Goal: Information Seeking & Learning: Find specific fact

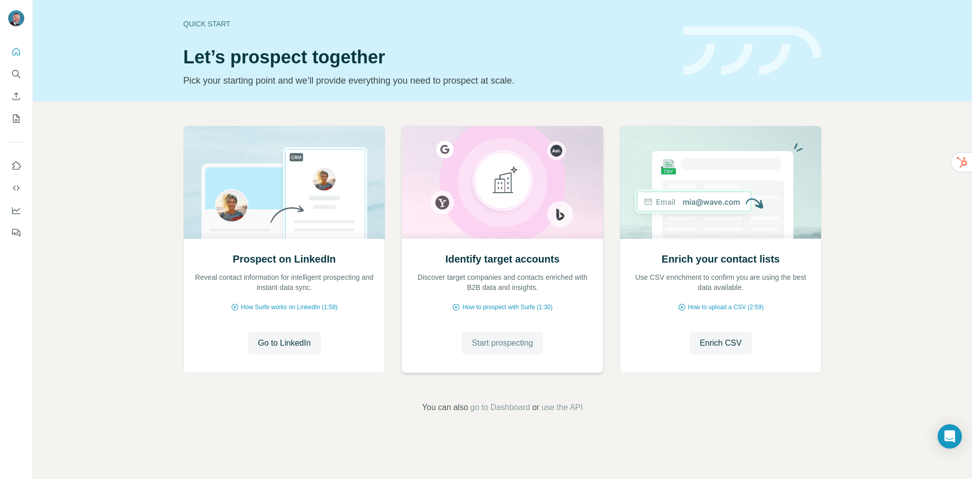
click at [509, 342] on span "Start prospecting" at bounding box center [502, 343] width 61 height 12
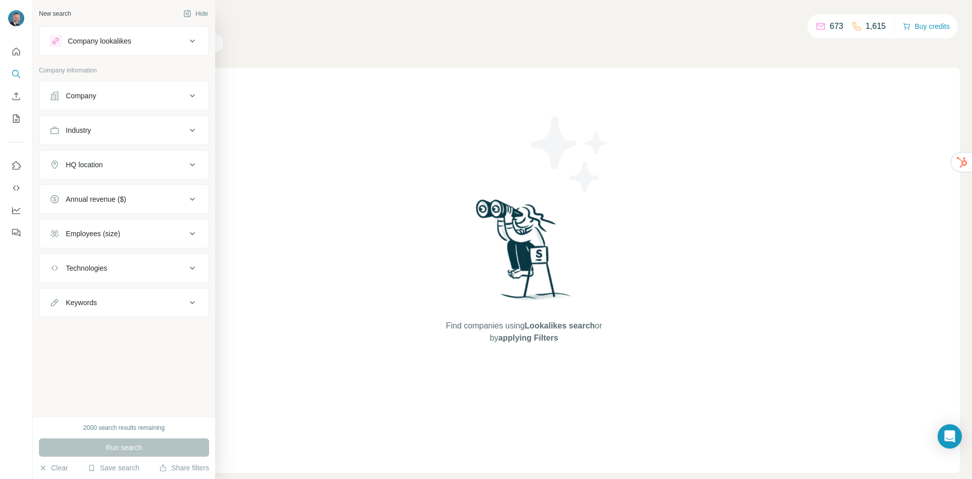
click at [105, 47] on div "Company lookalikes" at bounding box center [118, 41] width 137 height 12
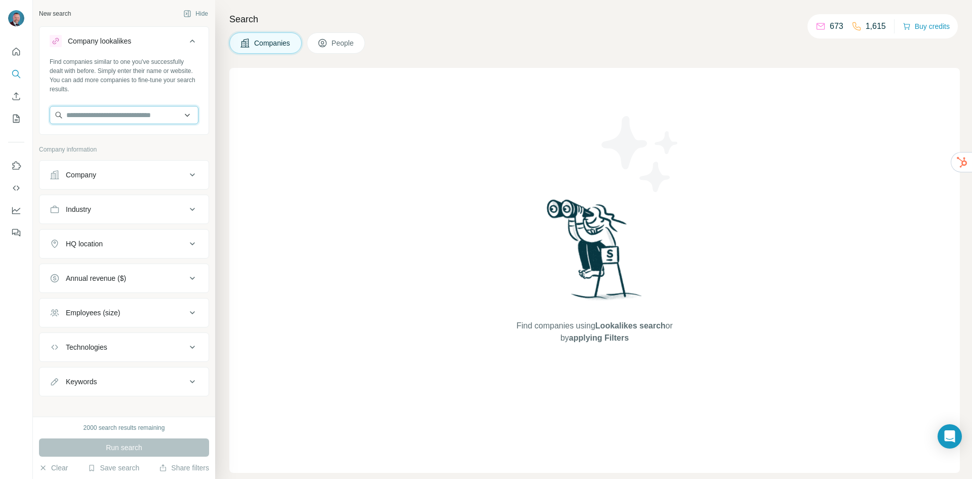
click at [106, 122] on input "text" at bounding box center [124, 115] width 149 height 18
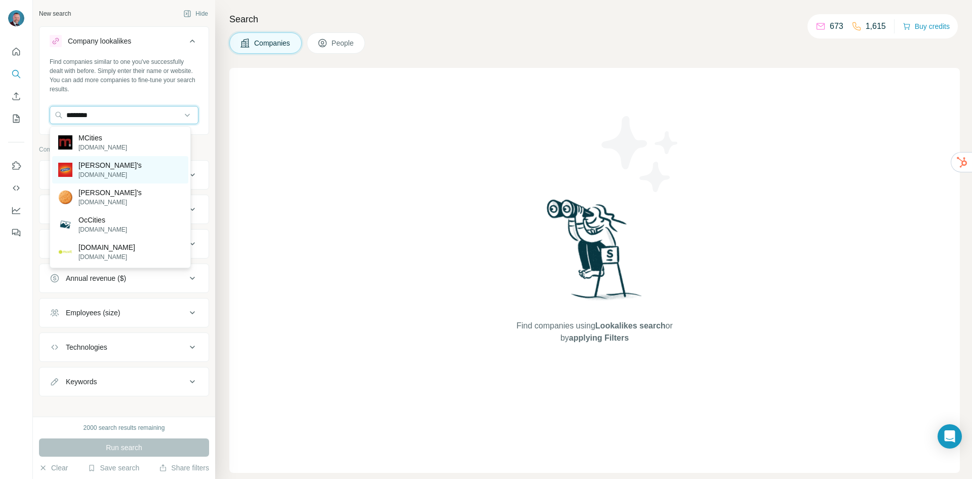
type input "********"
click at [86, 166] on p "[PERSON_NAME]'s" at bounding box center [109, 165] width 63 height 10
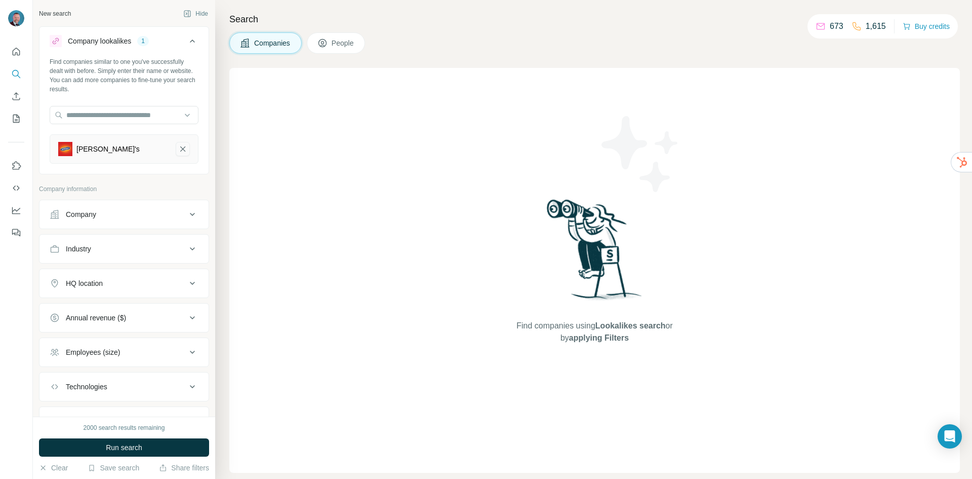
click at [178, 144] on icon "McVitie's-remove-button" at bounding box center [182, 149] width 9 height 10
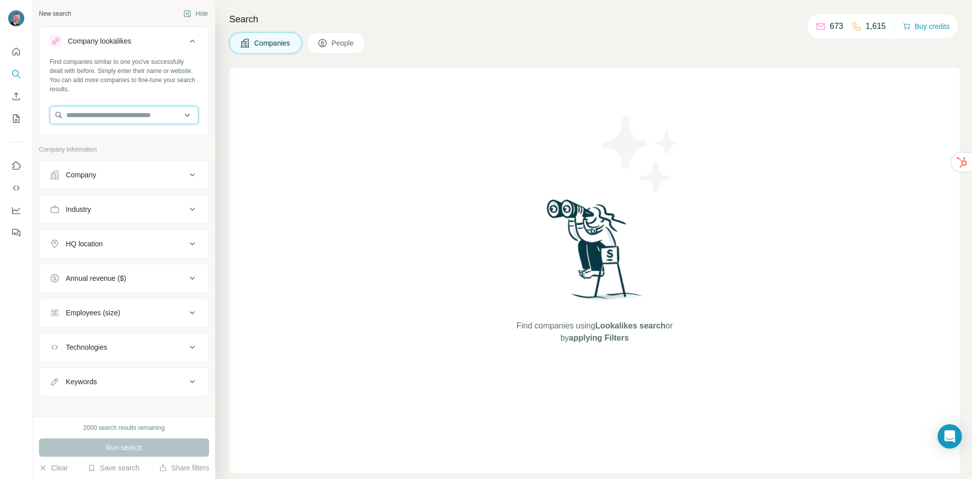
click at [99, 117] on input "text" at bounding box center [124, 115] width 149 height 18
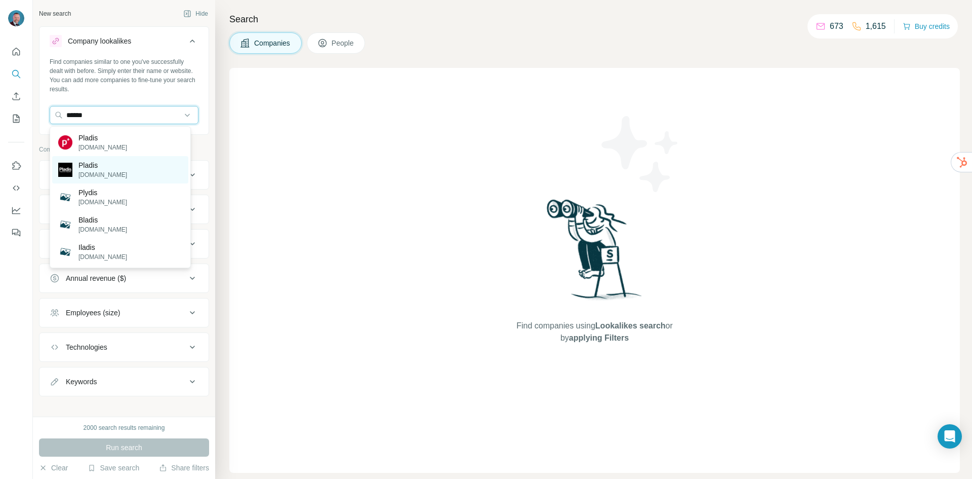
type input "******"
click at [108, 165] on p "Pladis" at bounding box center [102, 165] width 49 height 10
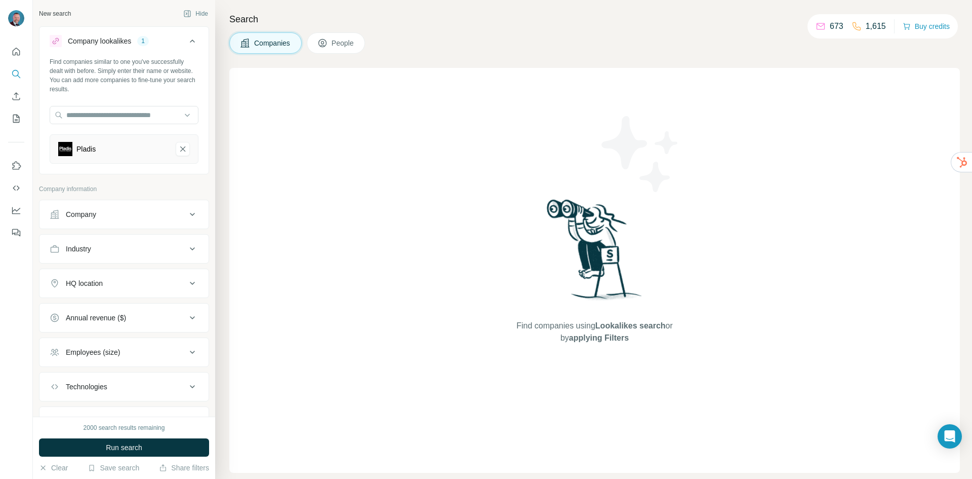
scroll to position [48, 0]
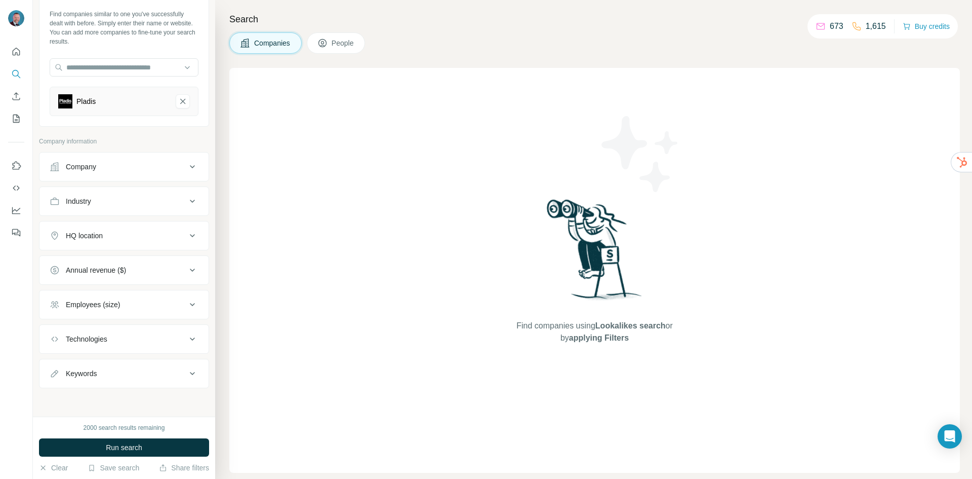
click at [117, 236] on div "HQ location" at bounding box center [118, 235] width 137 height 10
click at [109, 259] on input "text" at bounding box center [124, 261] width 149 height 18
type input "*******"
click at [121, 293] on label "🇬🇧 [GEOGRAPHIC_DATA]" at bounding box center [108, 290] width 85 height 12
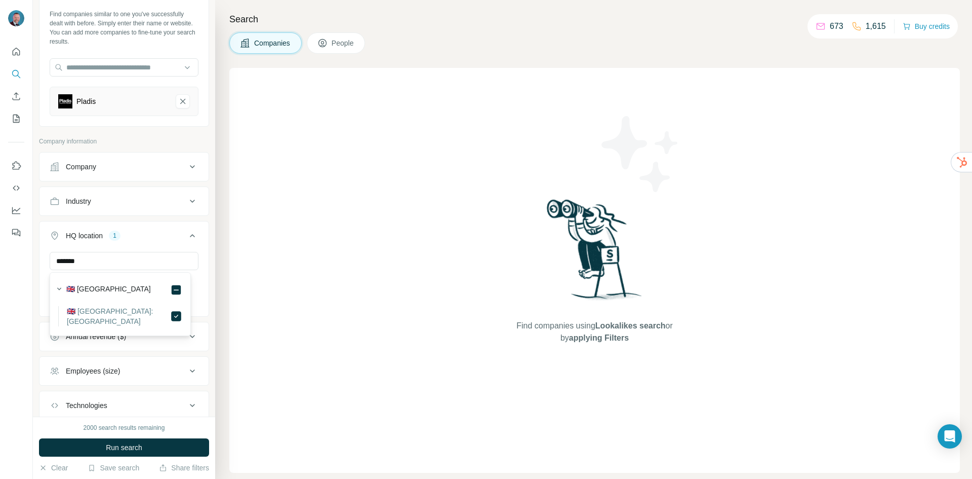
drag, startPoint x: 23, startPoint y: 297, endPoint x: 19, endPoint y: 313, distance: 16.2
click at [22, 297] on div at bounding box center [16, 239] width 33 height 479
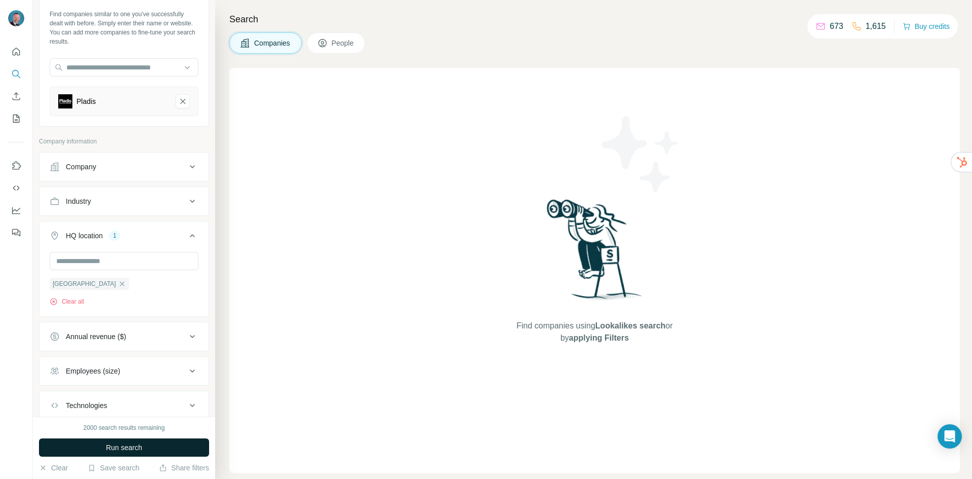
click at [116, 447] on span "Run search" at bounding box center [124, 447] width 36 height 10
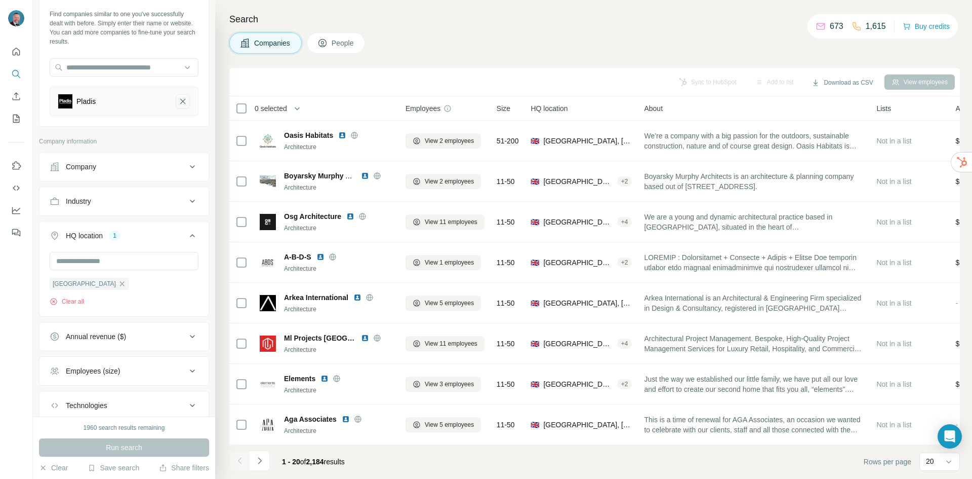
click at [178, 100] on icon "Pladis-remove-button" at bounding box center [182, 101] width 9 height 10
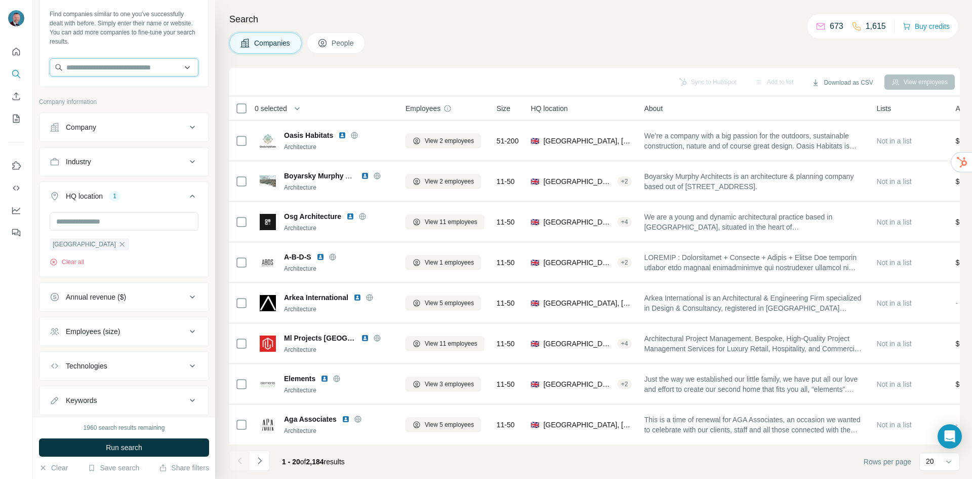
click at [116, 70] on input "text" at bounding box center [124, 67] width 149 height 18
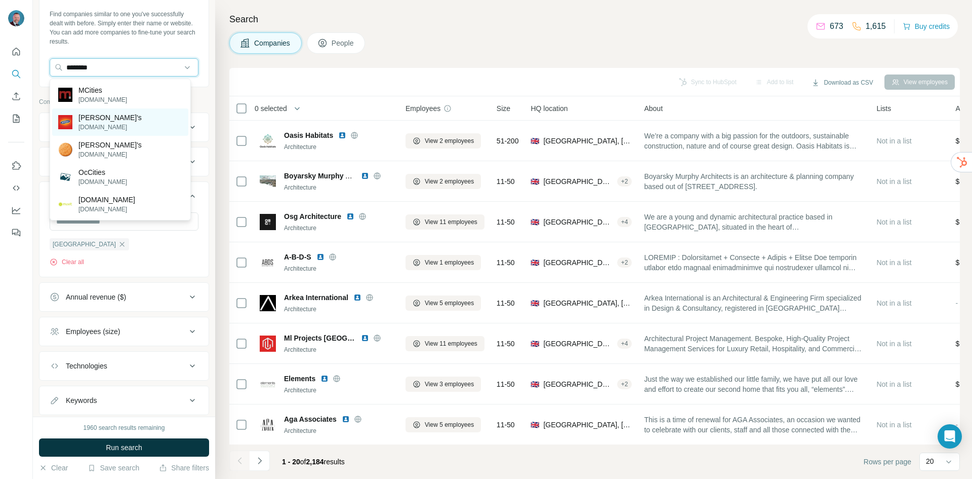
type input "********"
click at [99, 116] on p "[PERSON_NAME]'s" at bounding box center [109, 117] width 63 height 10
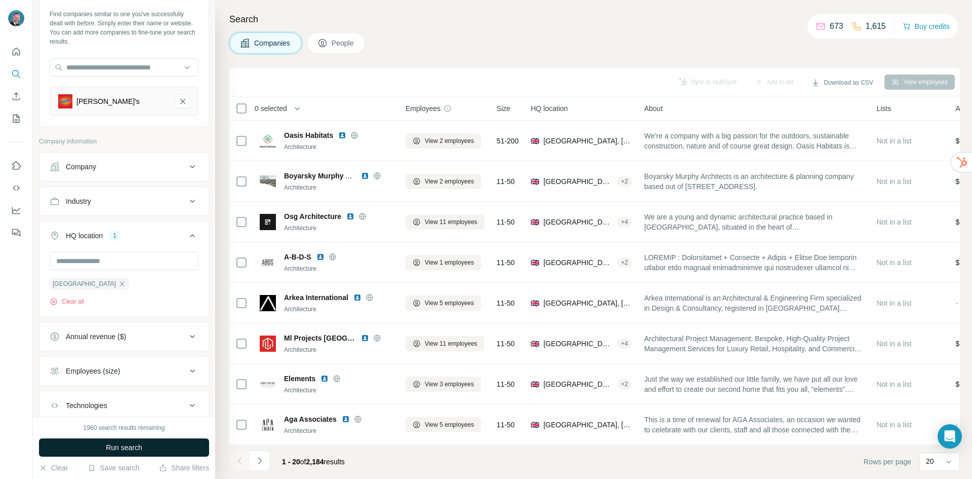
click at [130, 451] on span "Run search" at bounding box center [124, 447] width 36 height 10
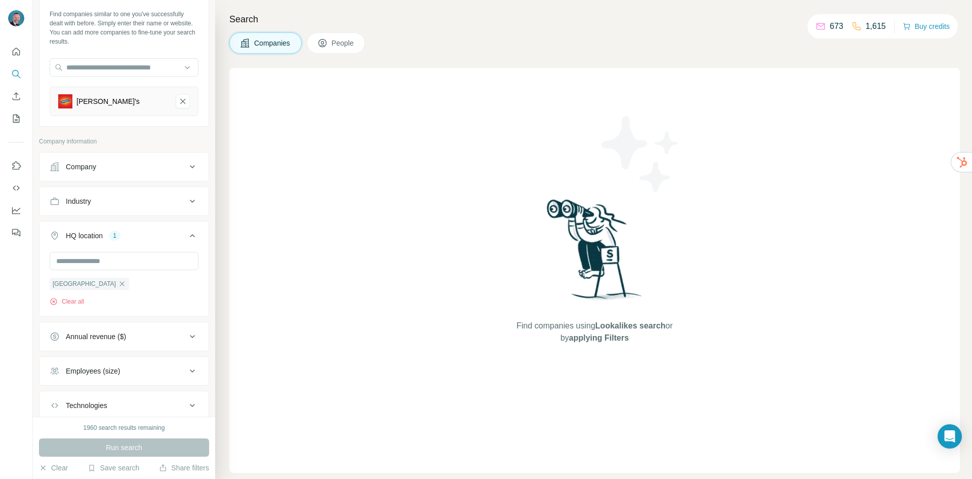
click at [139, 287] on div "England Clear all" at bounding box center [124, 279] width 149 height 54
click at [137, 260] on input "text" at bounding box center [124, 261] width 149 height 18
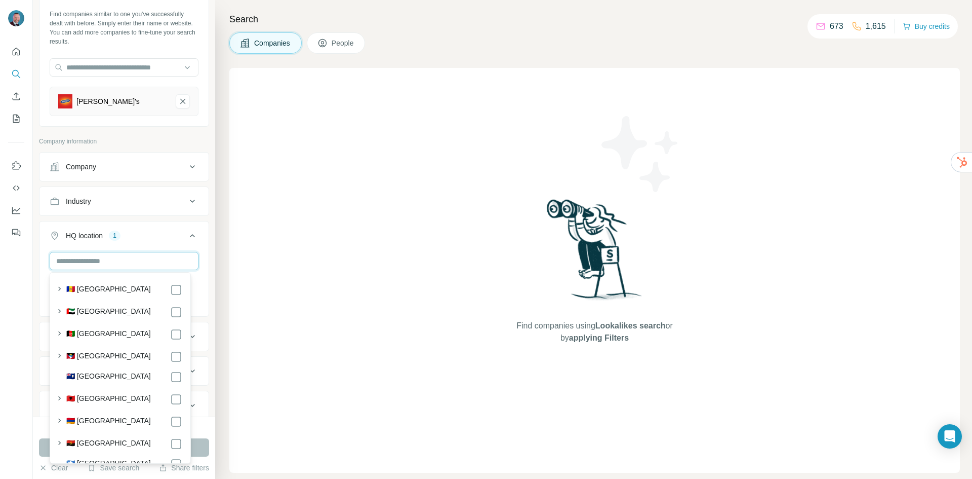
click at [137, 260] on input "text" at bounding box center [124, 261] width 149 height 18
click at [15, 274] on div at bounding box center [16, 239] width 33 height 479
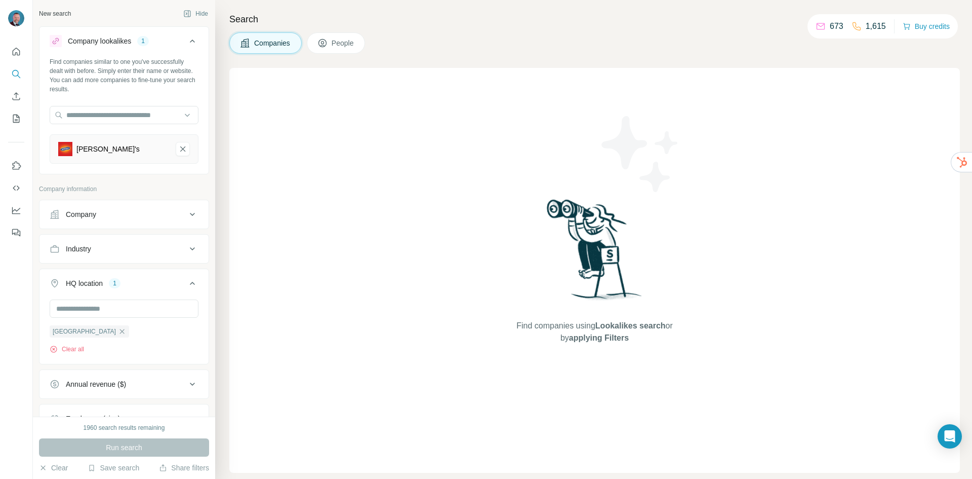
drag, startPoint x: 106, startPoint y: 253, endPoint x: 94, endPoint y: 242, distance: 16.5
click at [107, 253] on div "Industry" at bounding box center [118, 249] width 137 height 10
click at [105, 268] on div at bounding box center [118, 273] width 125 height 17
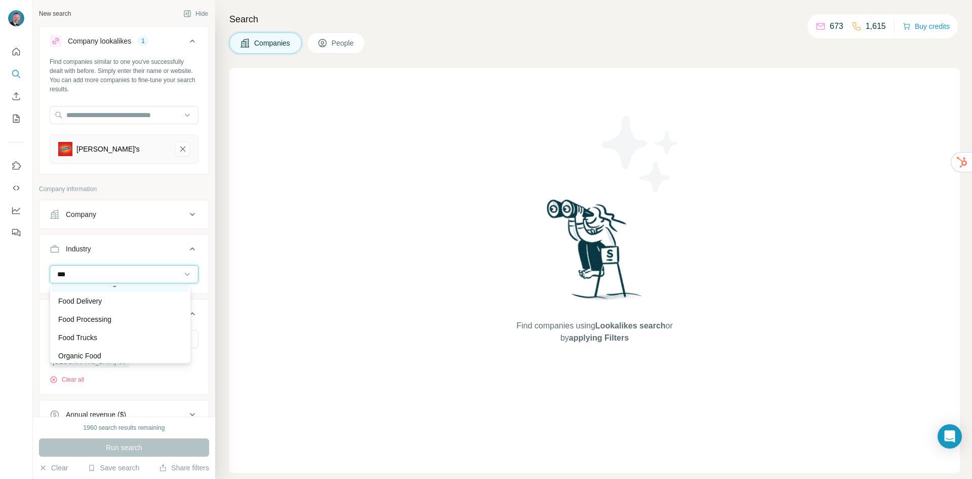
scroll to position [51, 0]
type input "***"
click at [100, 304] on p "Food Processing" at bounding box center [84, 301] width 53 height 10
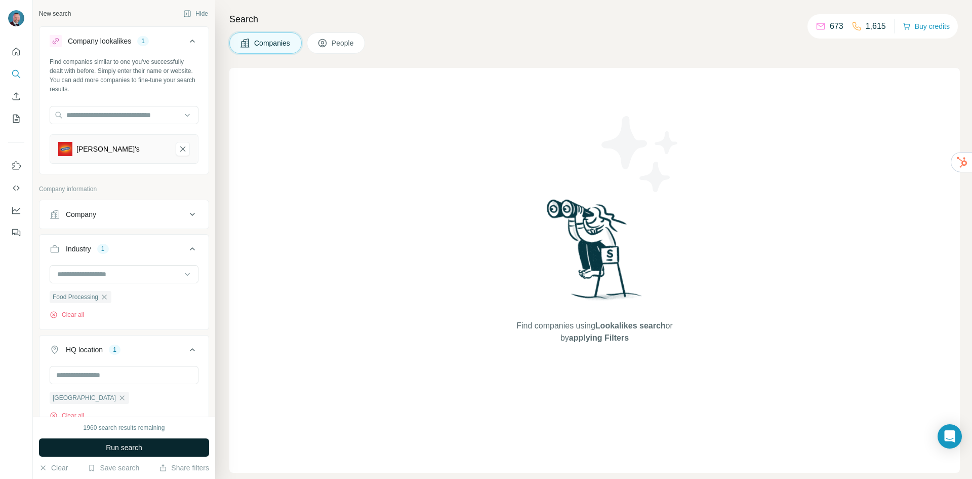
click at [124, 447] on span "Run search" at bounding box center [124, 447] width 36 height 10
click at [178, 147] on icon "McVitie's-remove-button" at bounding box center [182, 149] width 9 height 10
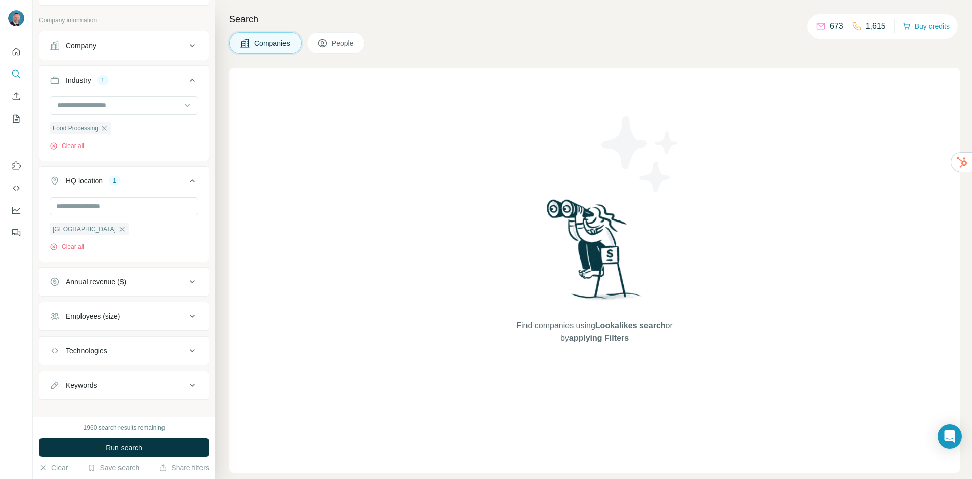
scroll to position [142, 0]
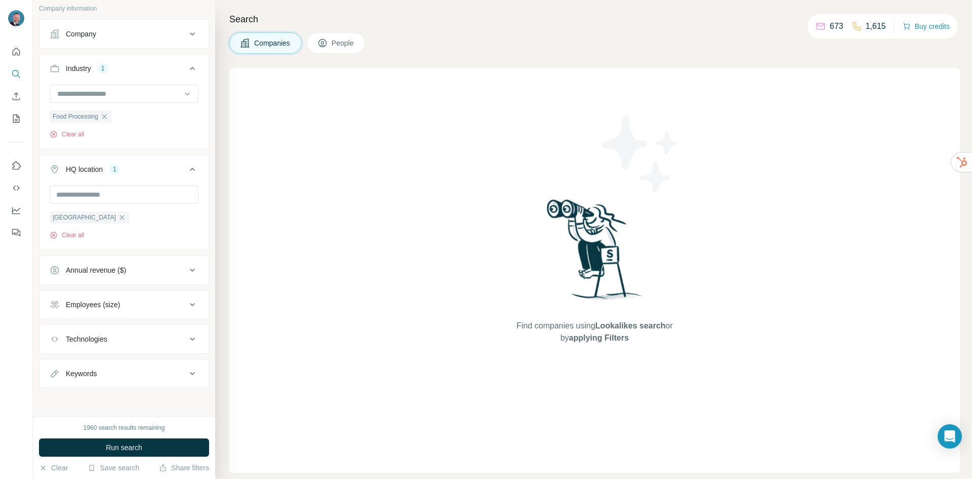
click at [109, 300] on div "Employees (size)" at bounding box center [93, 304] width 54 height 10
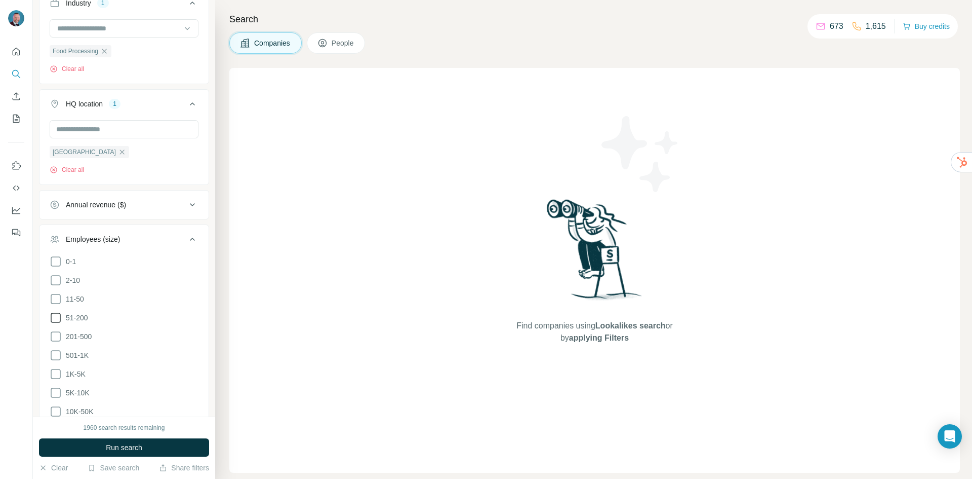
scroll to position [243, 0]
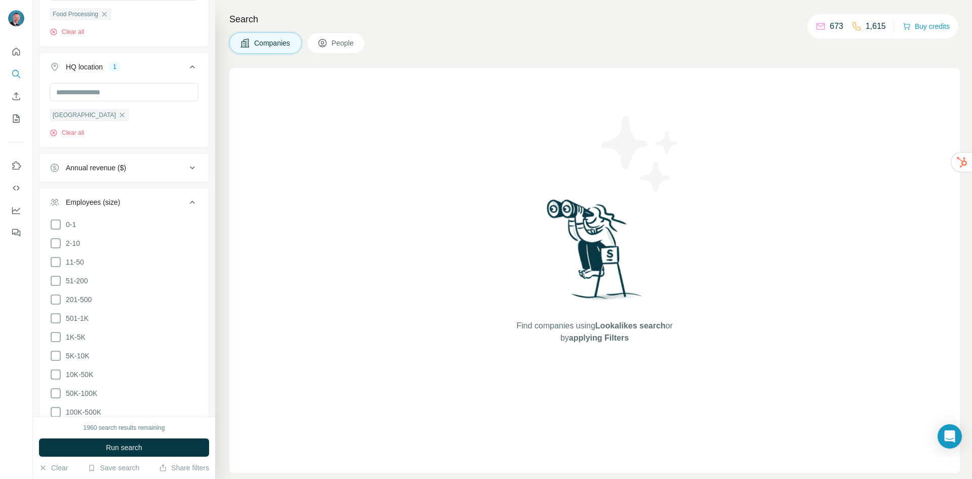
click at [187, 204] on icon at bounding box center [192, 202] width 12 height 12
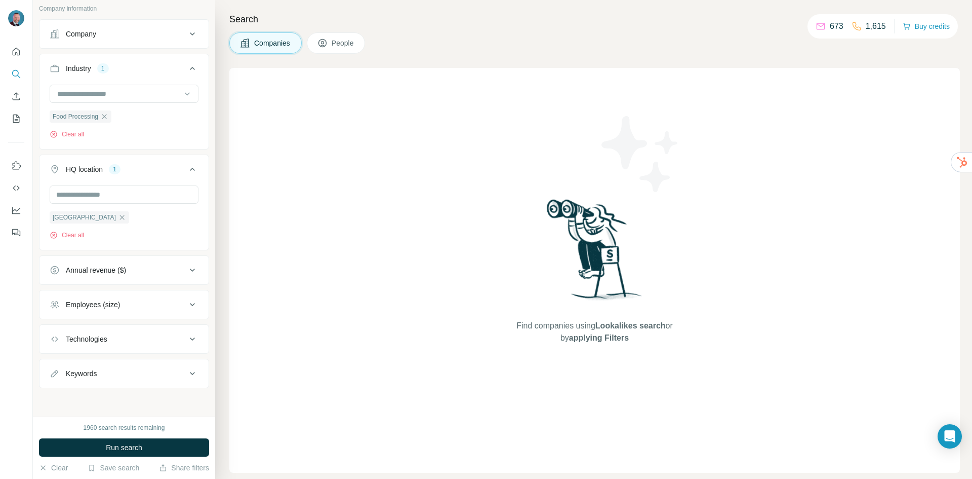
click at [166, 271] on div "Annual revenue ($)" at bounding box center [118, 270] width 137 height 10
click at [56, 367] on icon at bounding box center [56, 366] width 12 height 12
click at [22, 377] on div at bounding box center [16, 239] width 33 height 479
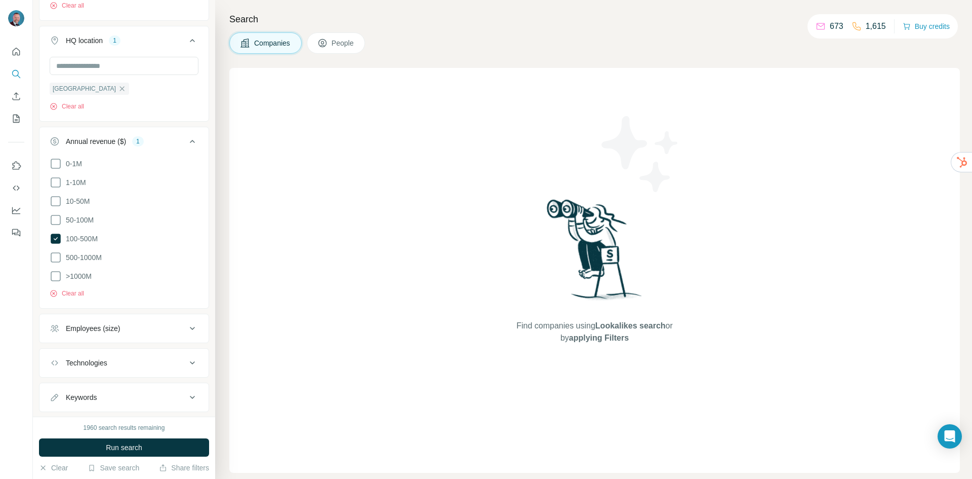
scroll to position [291, 0]
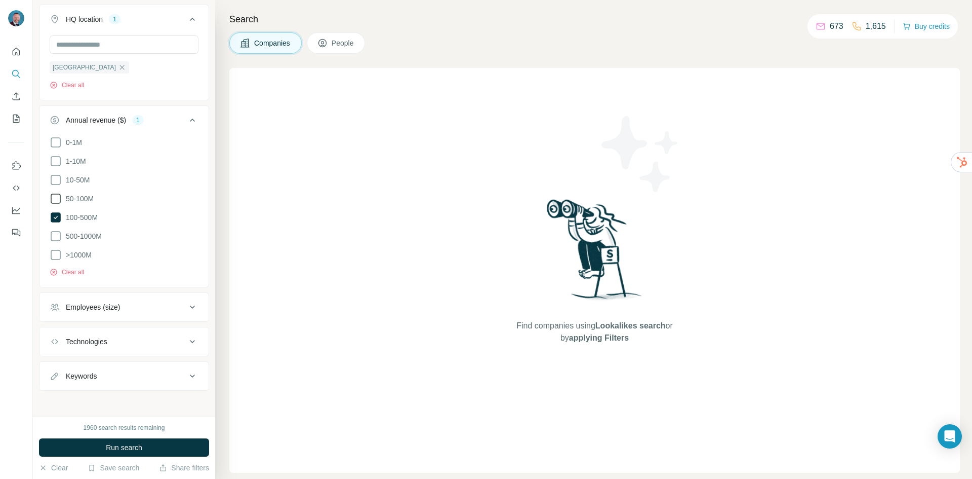
click at [52, 196] on icon at bounding box center [56, 198] width 12 height 12
click at [53, 216] on icon at bounding box center [56, 217] width 10 height 10
click at [54, 171] on ul "0-1M 1-10M 10-50M 50-100M 100-500M 500-1000M >1000M" at bounding box center [124, 198] width 149 height 125
click at [53, 178] on icon at bounding box center [56, 180] width 12 height 12
click at [136, 451] on span "Run search" at bounding box center [124, 447] width 36 height 10
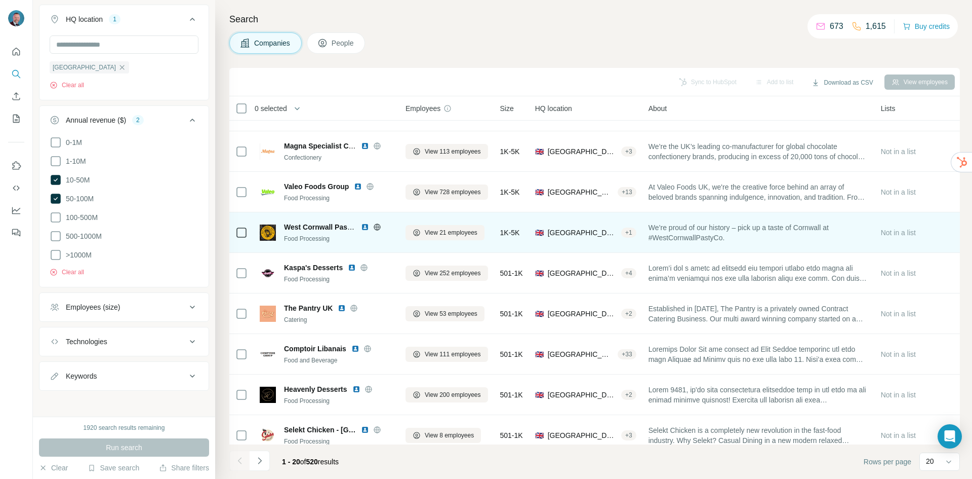
scroll to position [152, 0]
click at [436, 233] on span "View 21 employees" at bounding box center [451, 231] width 53 height 9
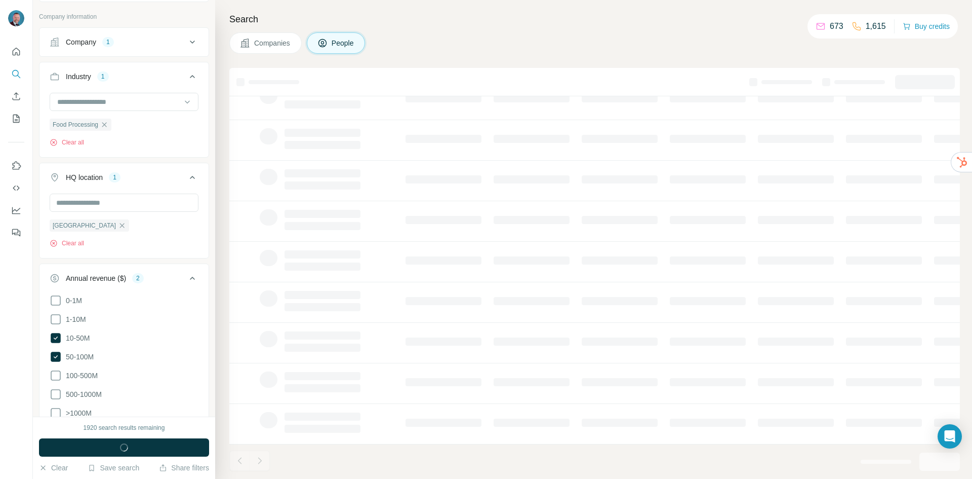
scroll to position [449, 0]
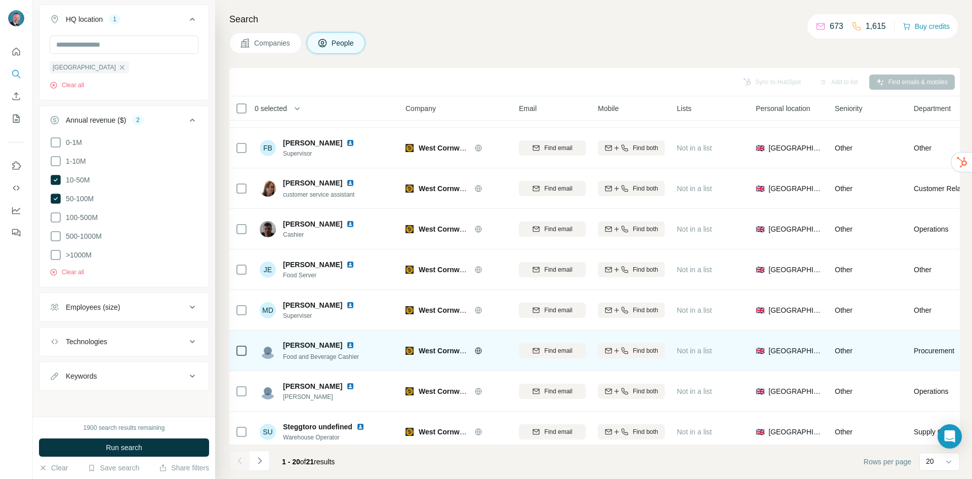
scroll to position [492, 0]
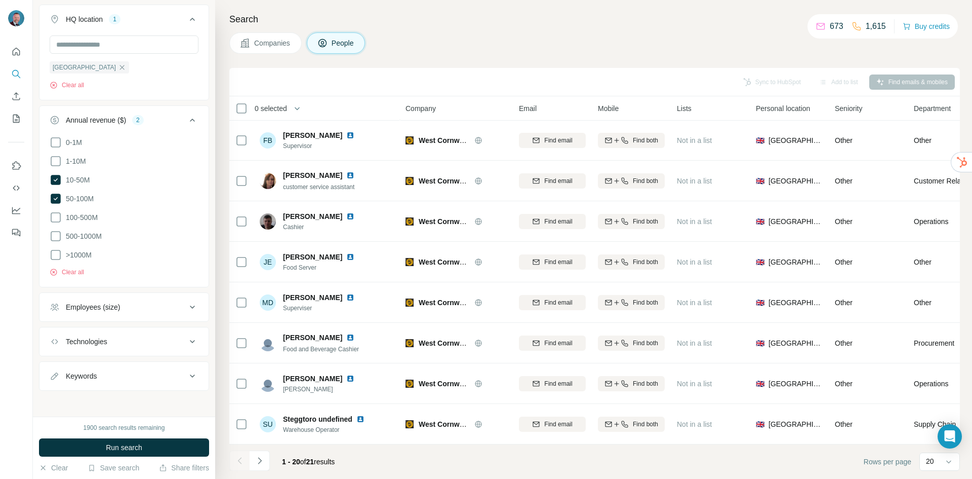
click at [259, 464] on icon "Navigate to next page" at bounding box center [260, 460] width 10 height 10
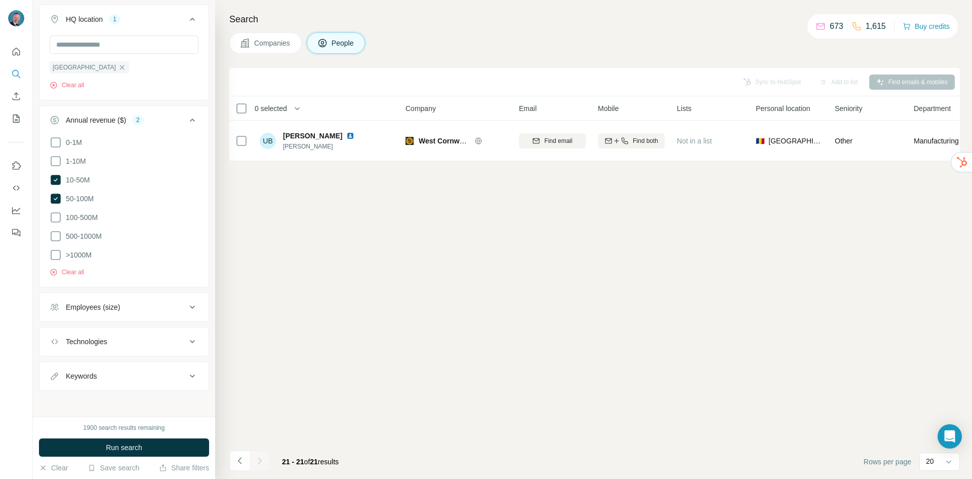
scroll to position [0, 0]
click at [243, 459] on icon "Navigate to previous page" at bounding box center [240, 460] width 10 height 10
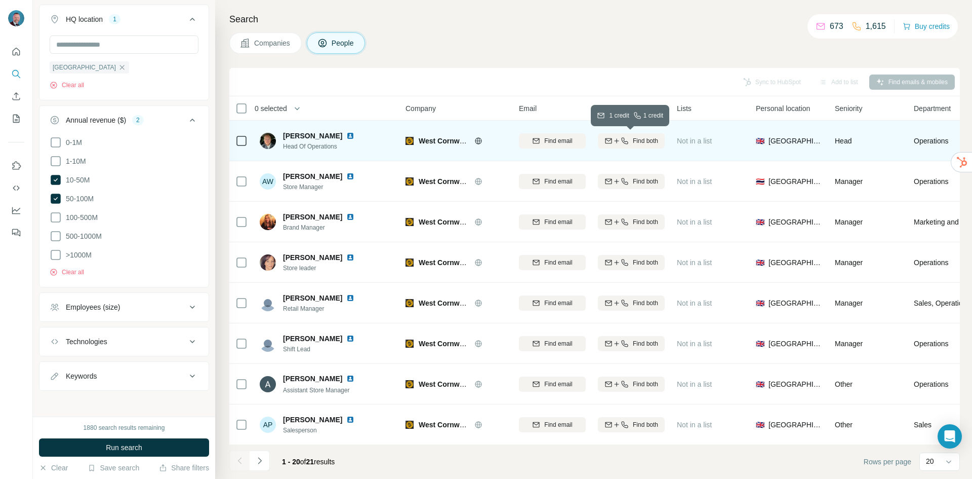
click at [608, 140] on icon "button" at bounding box center [609, 141] width 8 height 8
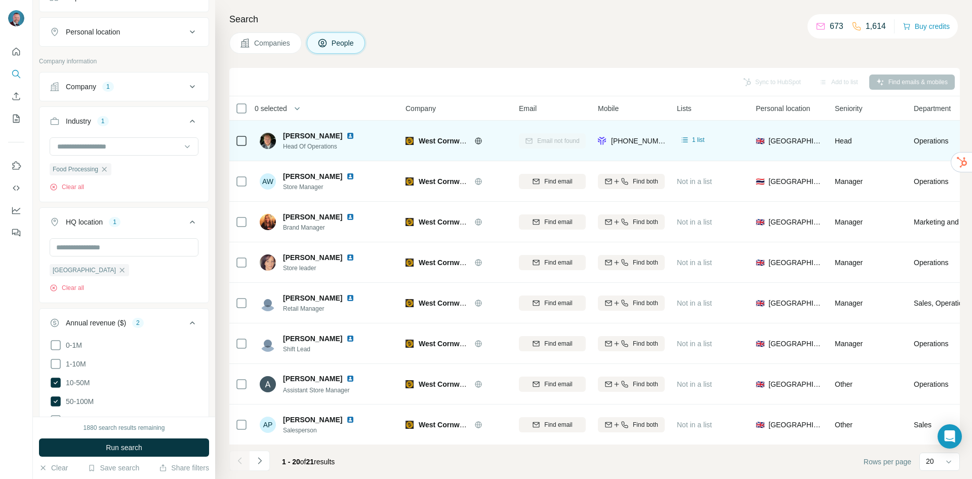
click at [280, 41] on span "Companies" at bounding box center [272, 43] width 37 height 10
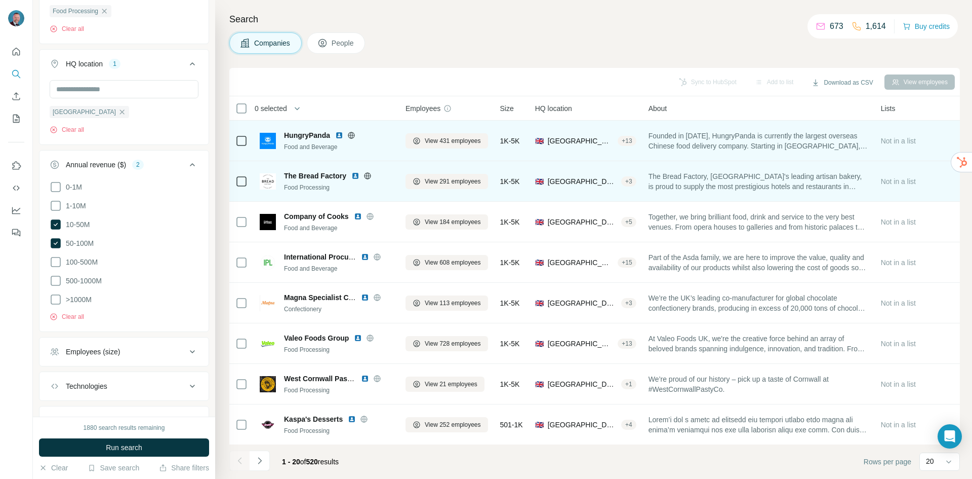
scroll to position [88, 0]
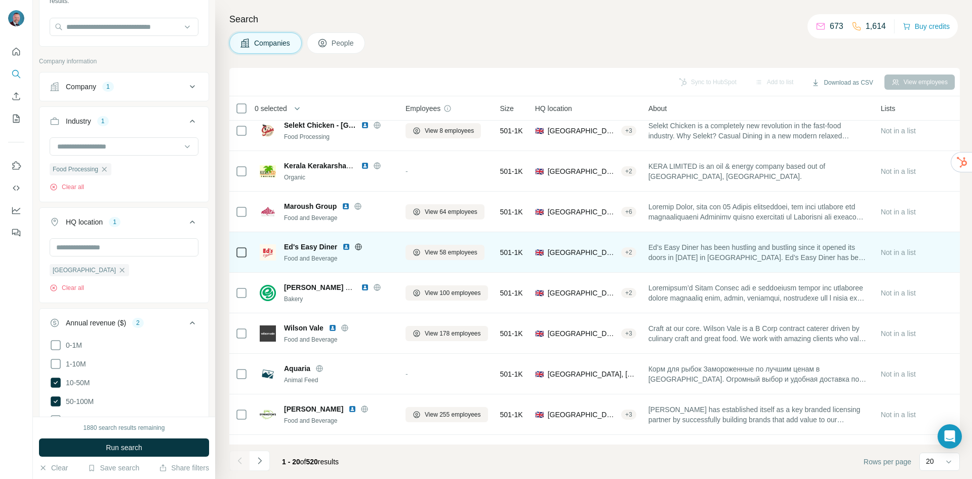
scroll to position [492, 0]
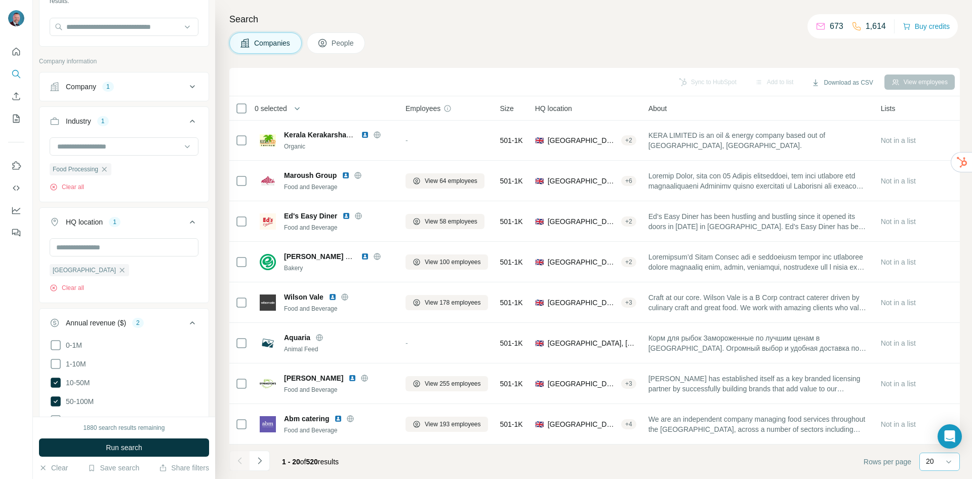
click at [943, 459] on div "20" at bounding box center [940, 461] width 41 height 18
click at [931, 436] on p "10" at bounding box center [932, 439] width 8 height 10
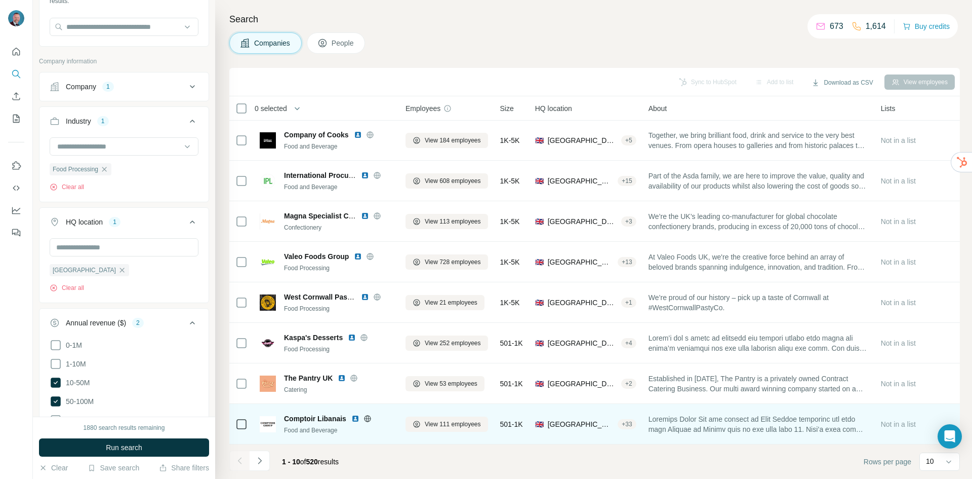
scroll to position [87, 0]
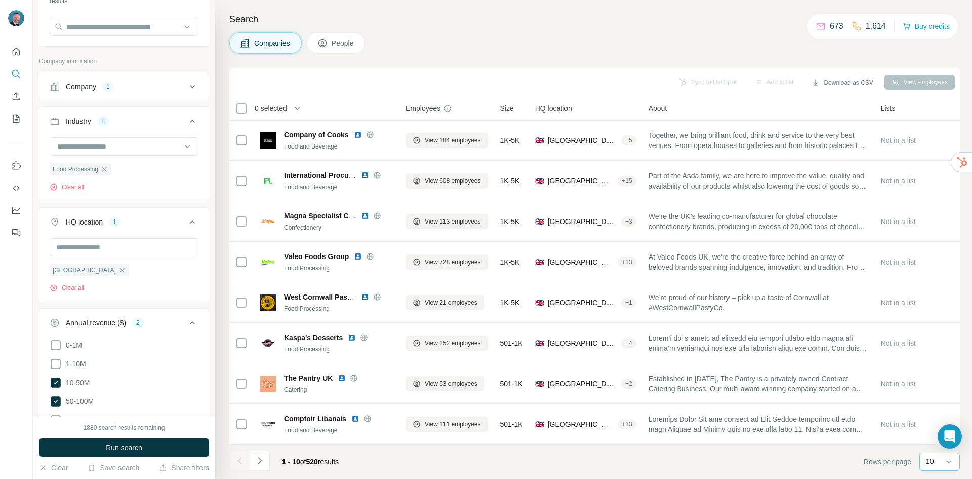
click at [928, 462] on p "10" at bounding box center [930, 461] width 8 height 10
click at [933, 383] on p "60" at bounding box center [932, 384] width 8 height 10
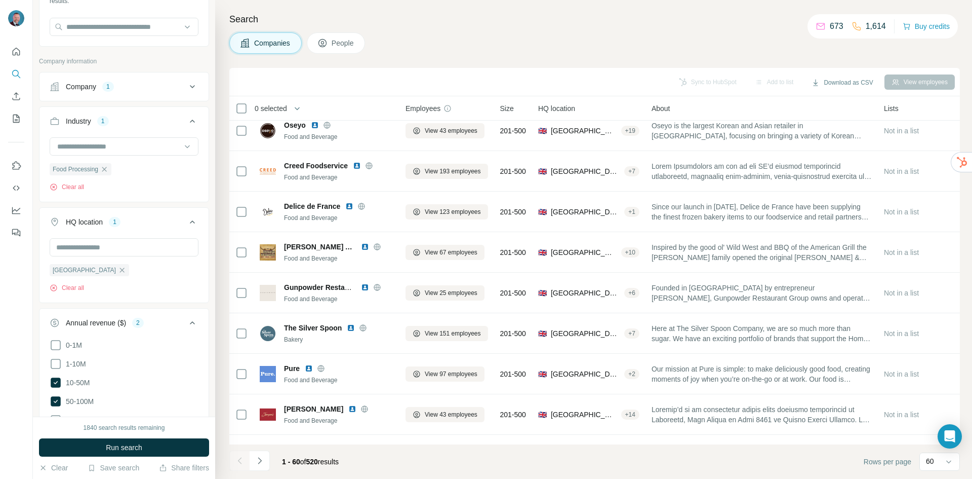
scroll to position [1924, 0]
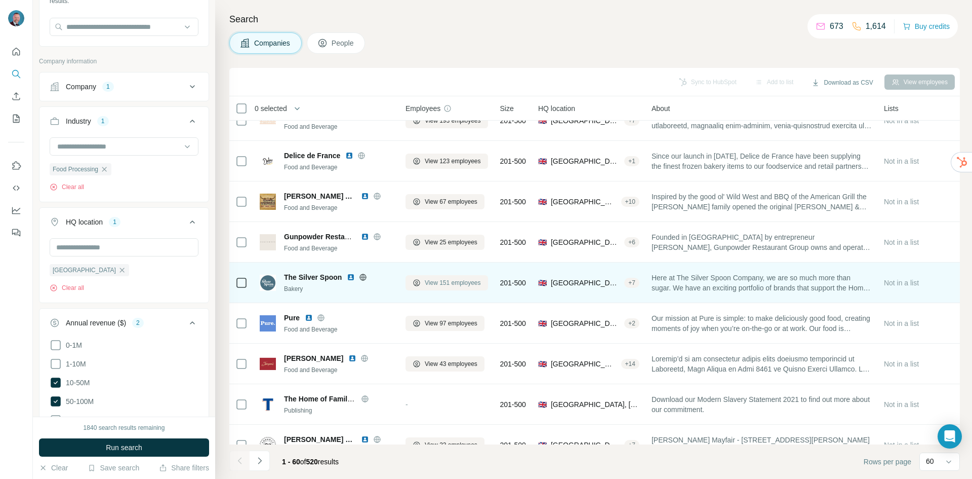
click at [439, 282] on span "View 151 employees" at bounding box center [453, 282] width 56 height 9
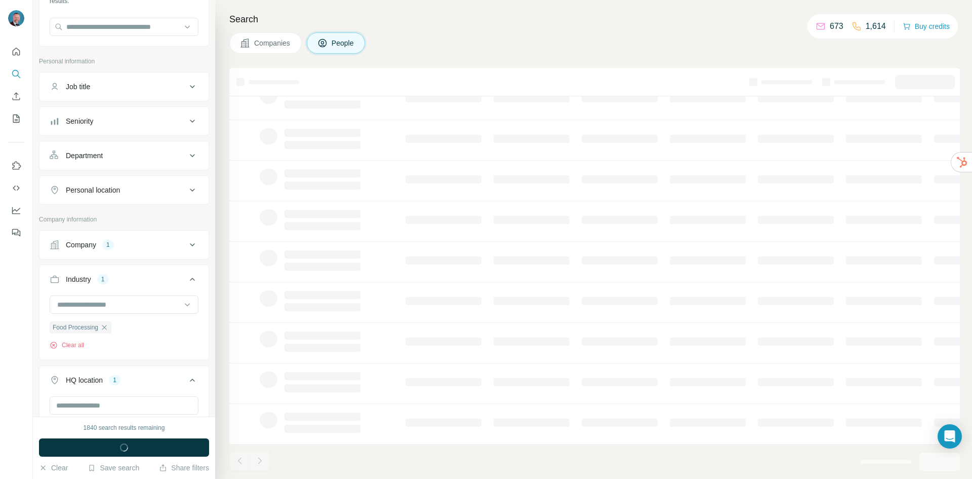
scroll to position [246, 0]
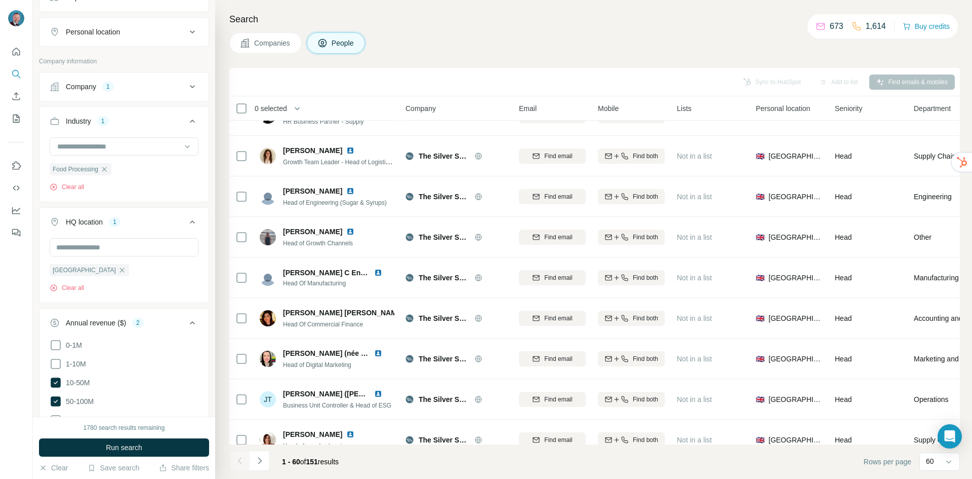
scroll to position [253, 0]
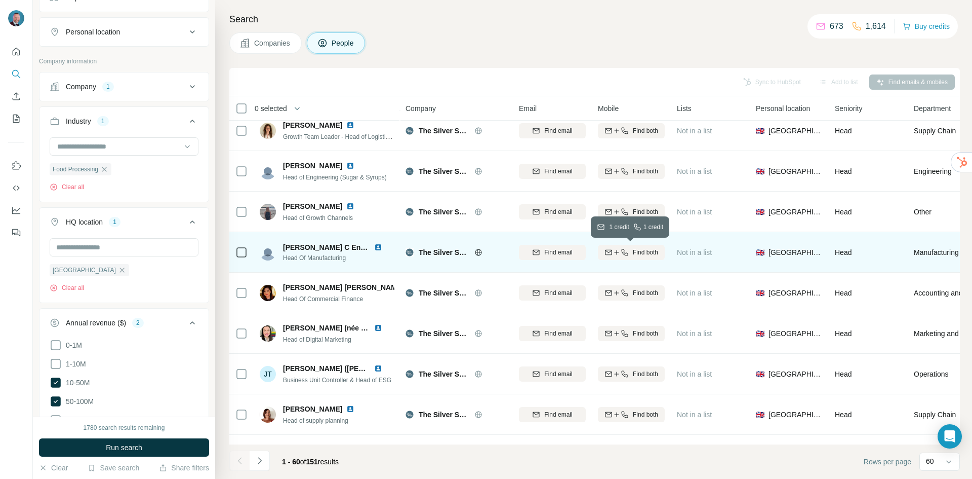
click at [618, 256] on icon "button" at bounding box center [617, 252] width 8 height 8
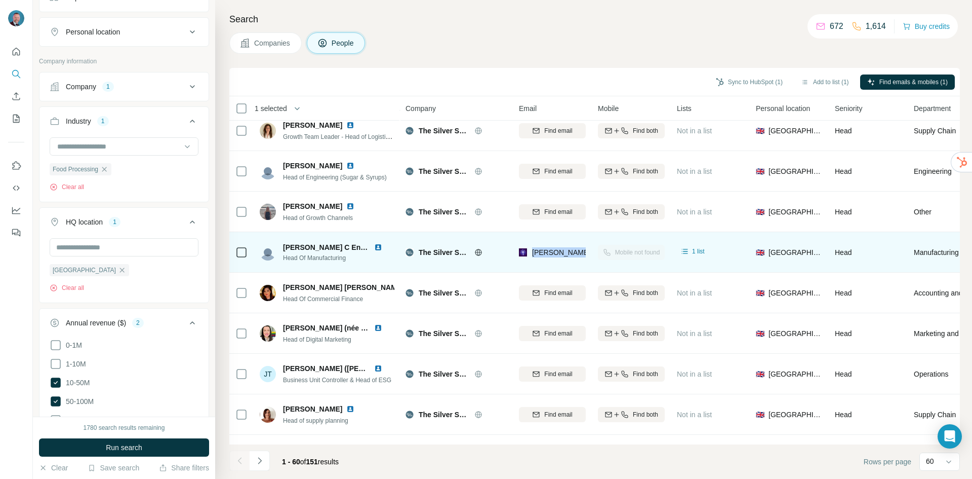
drag, startPoint x: 531, startPoint y: 254, endPoint x: 597, endPoint y: 258, distance: 66.0
click at [0, 0] on tr "[PERSON_NAME] C Eng MIMechE BSc Hons Head Of Manufacturing The Silver Spoon [EM…" at bounding box center [0, 0] width 0 height 0
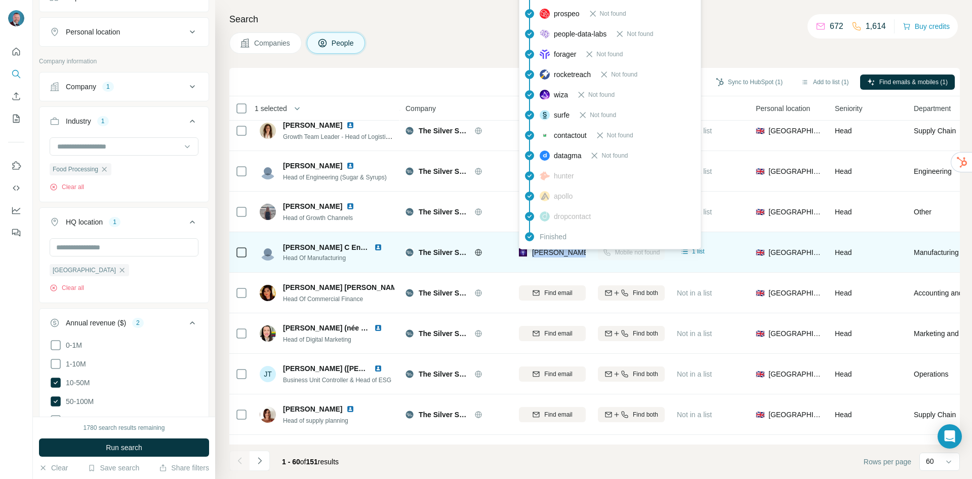
copy tr "[PERSON_NAME][EMAIL_ADDRESS][DOMAIN_NAME]"
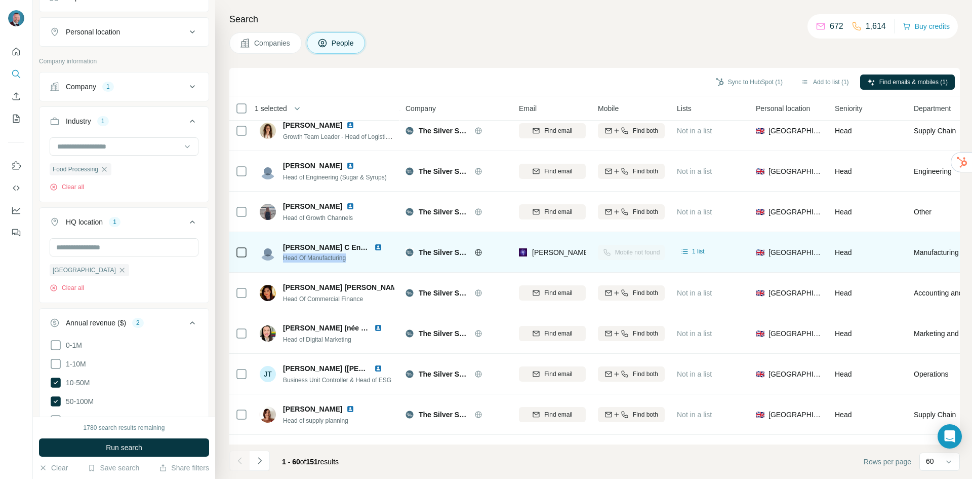
drag, startPoint x: 282, startPoint y: 260, endPoint x: 350, endPoint y: 258, distance: 67.9
click at [350, 258] on div "[PERSON_NAME] C Eng MIMechE BSc Hons Head Of Manufacturing" at bounding box center [327, 252] width 135 height 20
copy span "Head Of Manufacturing"
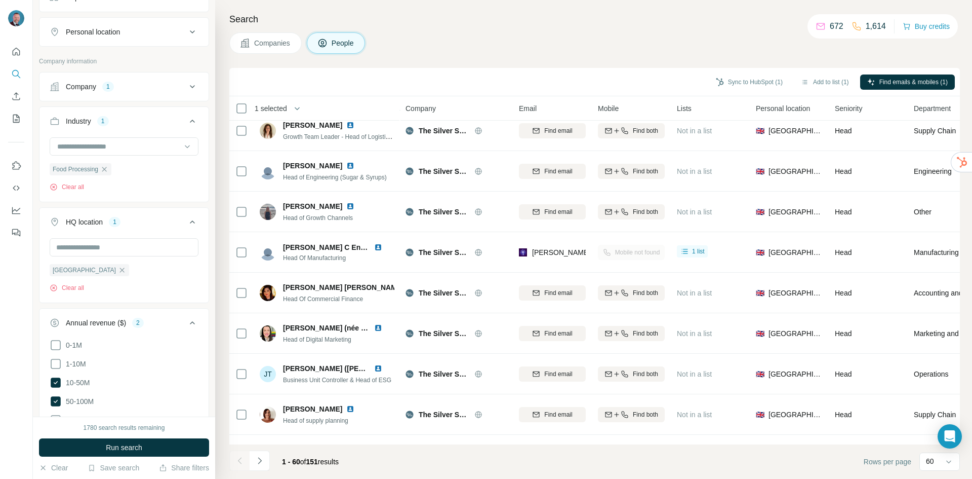
click at [439, 36] on div "Companies People" at bounding box center [594, 42] width 731 height 21
click at [252, 48] on button "Companies" at bounding box center [265, 42] width 72 height 21
click at [270, 42] on span "Companies" at bounding box center [272, 43] width 37 height 10
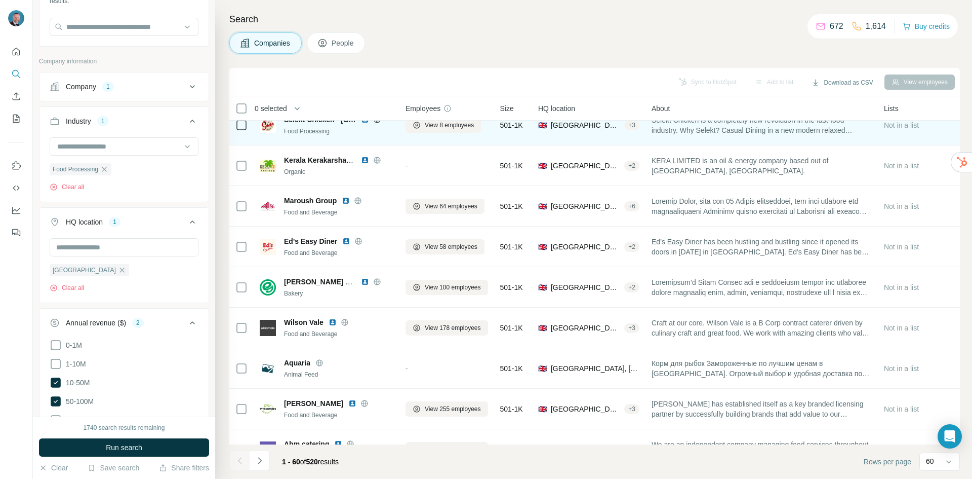
scroll to position [506, 0]
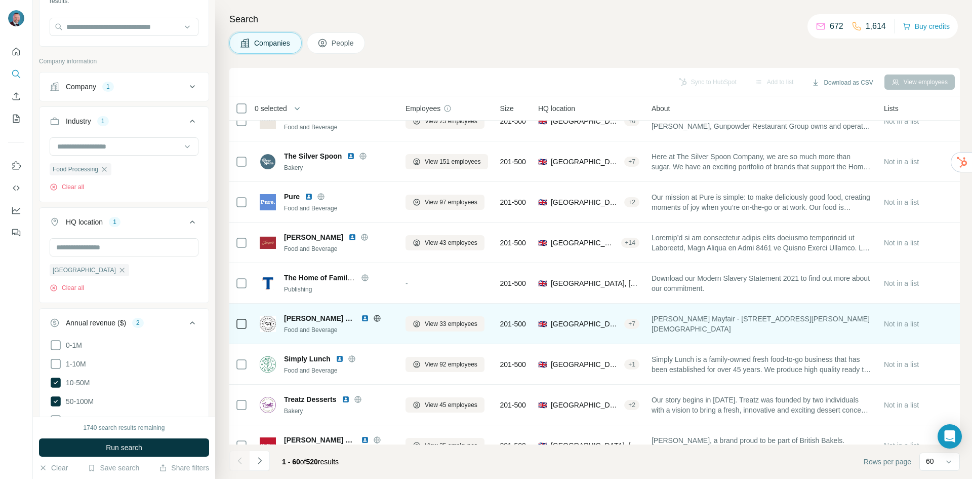
scroll to position [2112, 0]
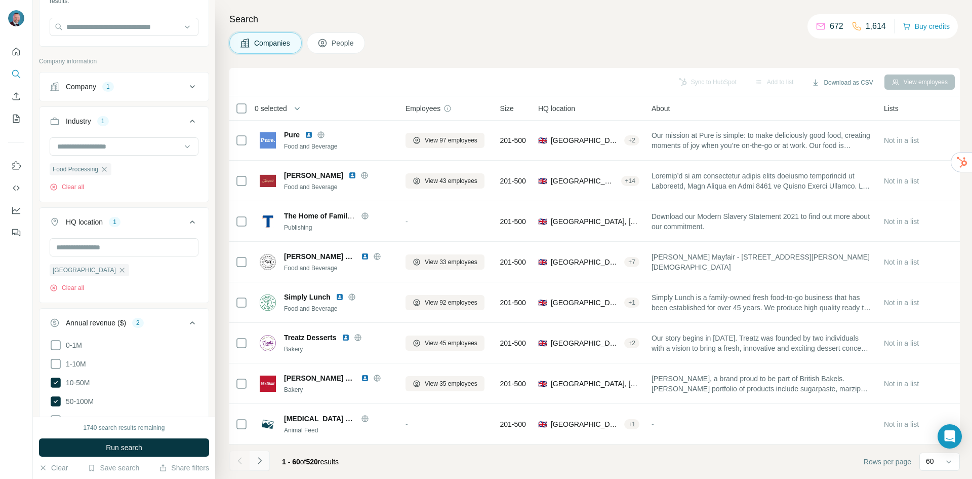
click at [267, 461] on button "Navigate to next page" at bounding box center [260, 460] width 20 height 20
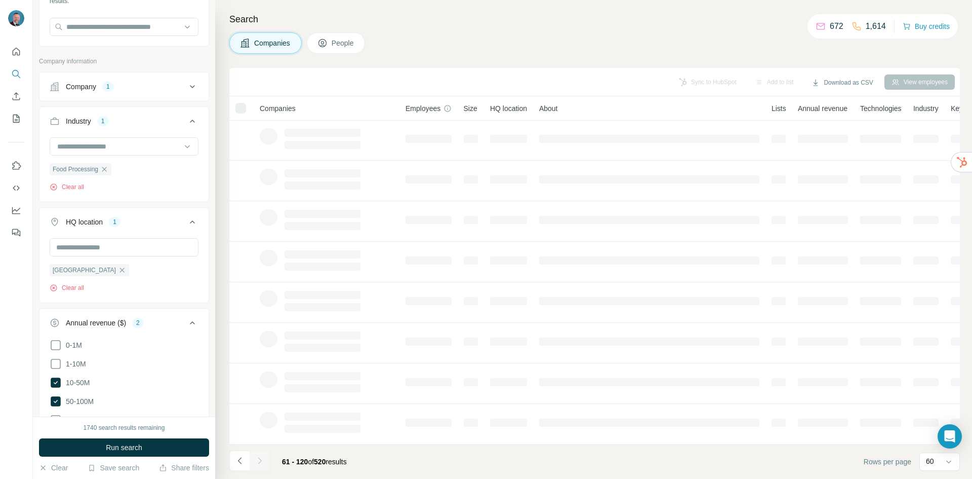
scroll to position [87, 0]
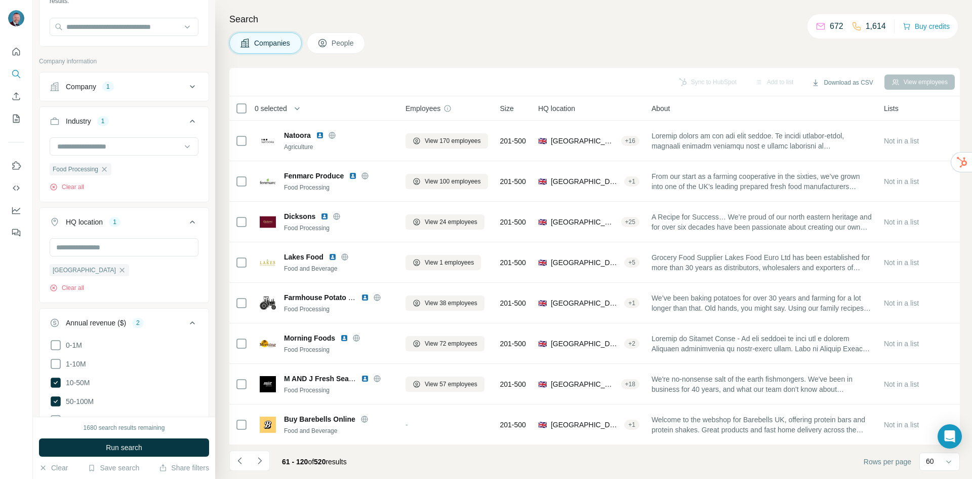
scroll to position [51, 0]
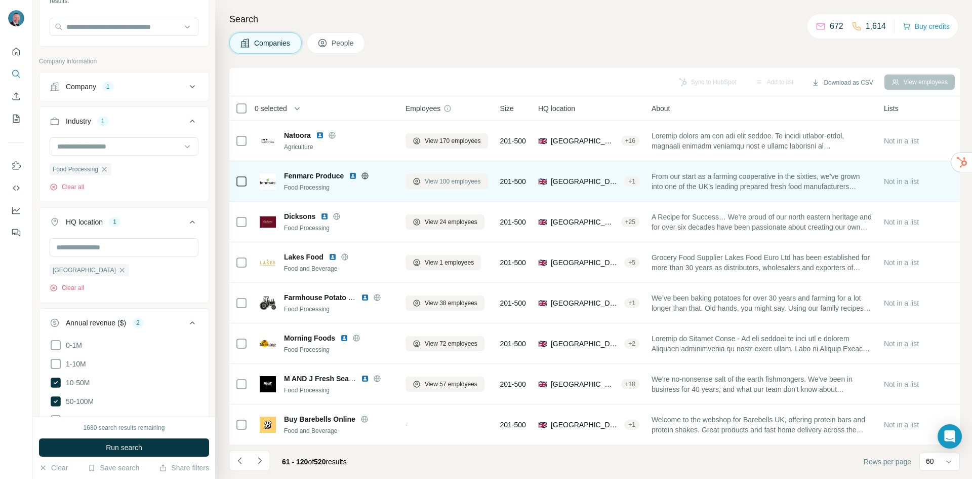
click at [447, 180] on span "View 100 employees" at bounding box center [453, 181] width 56 height 9
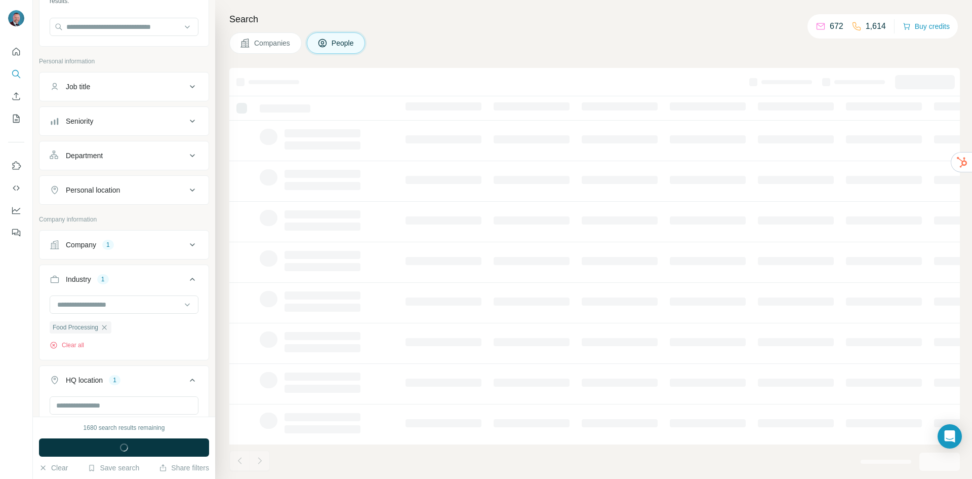
scroll to position [246, 0]
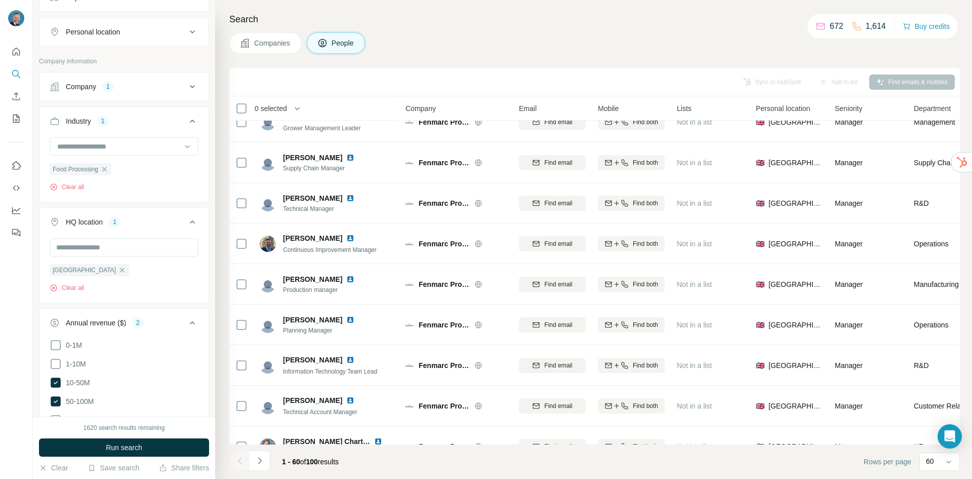
scroll to position [1013, 0]
